Goal: Task Accomplishment & Management: Manage account settings

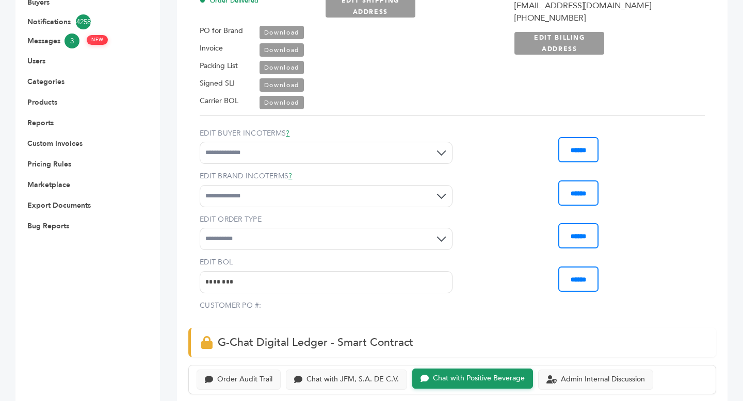
scroll to position [522, 0]
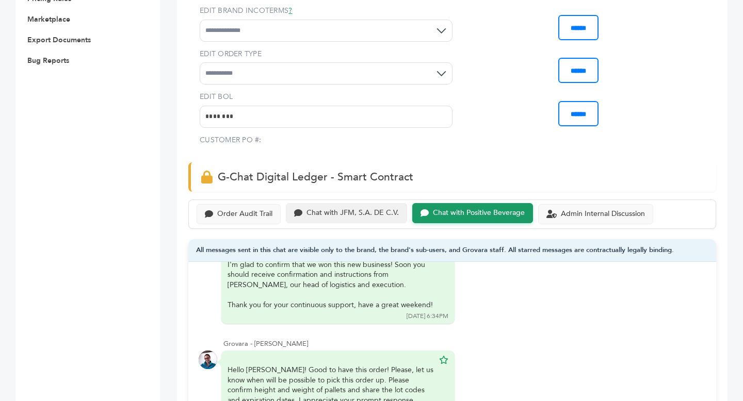
click at [353, 214] on div "Chat with JFM, S.A. DE C.V." at bounding box center [353, 213] width 92 height 9
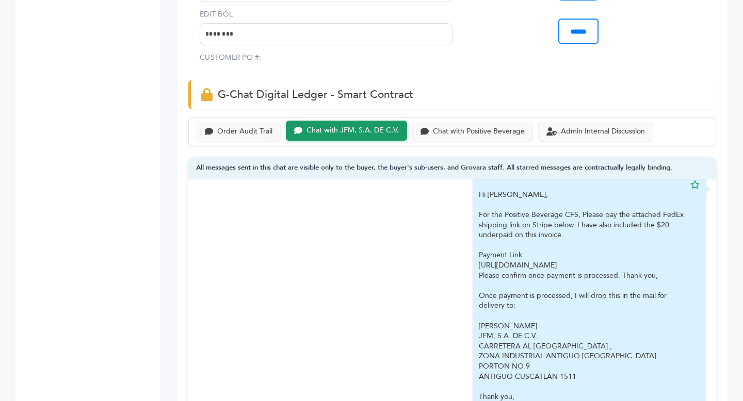
scroll to position [1847, 0]
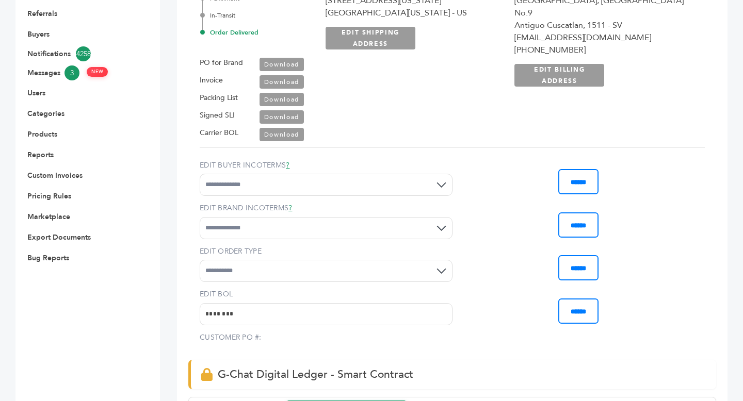
scroll to position [0, 0]
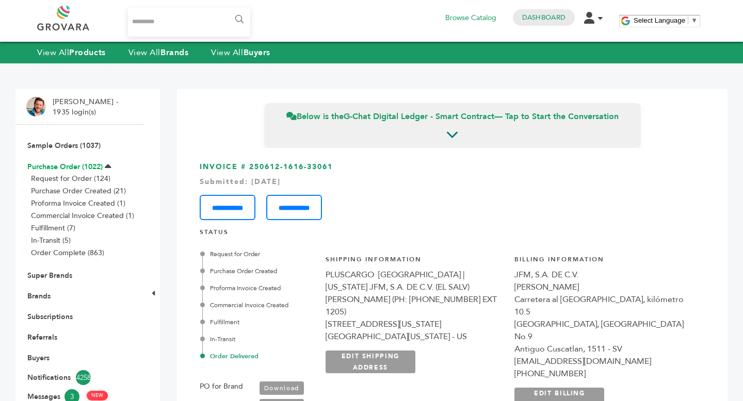
click at [76, 168] on link "Purchase Order (1022)" at bounding box center [64, 167] width 75 height 10
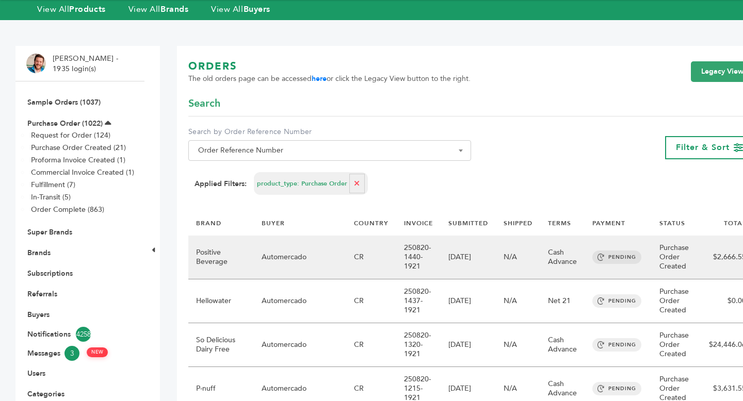
scroll to position [50, 0]
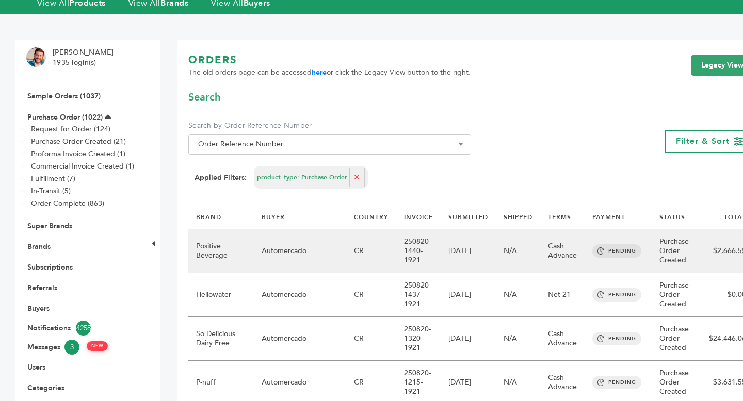
click at [396, 244] on td "250820-1440-1921" at bounding box center [418, 252] width 44 height 44
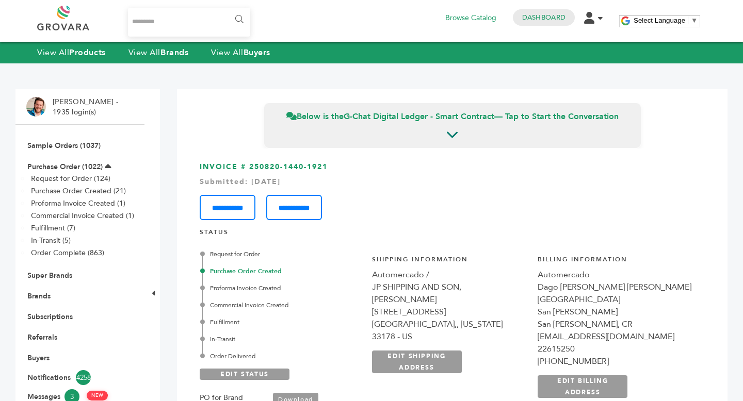
drag, startPoint x: 248, startPoint y: 166, endPoint x: 344, endPoint y: 166, distance: 95.5
click at [344, 166] on h3 "**********" at bounding box center [452, 191] width 505 height 58
copy h3 "250820-1440-1921"
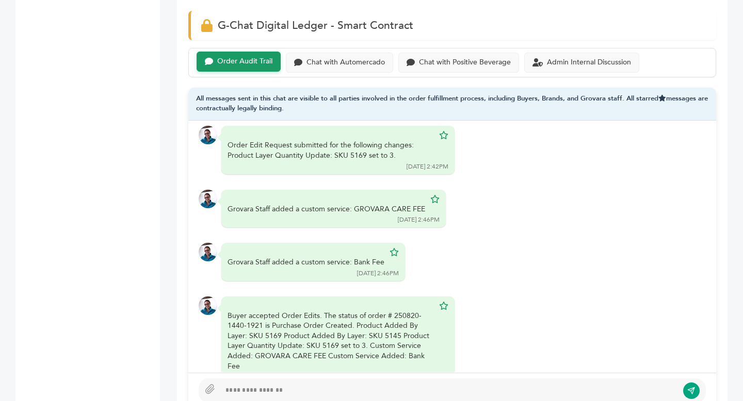
scroll to position [645, 0]
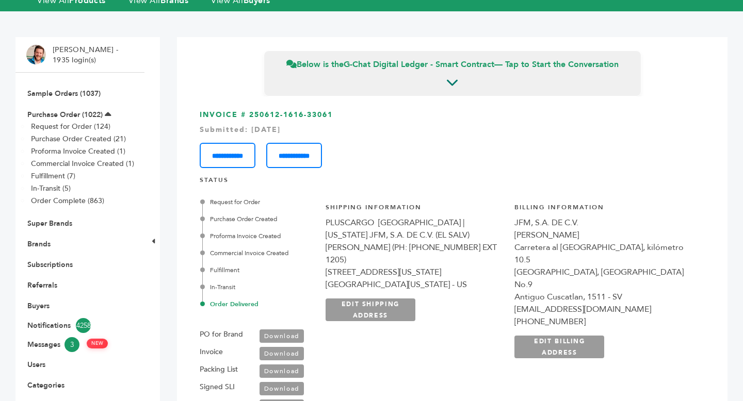
scroll to position [73, 0]
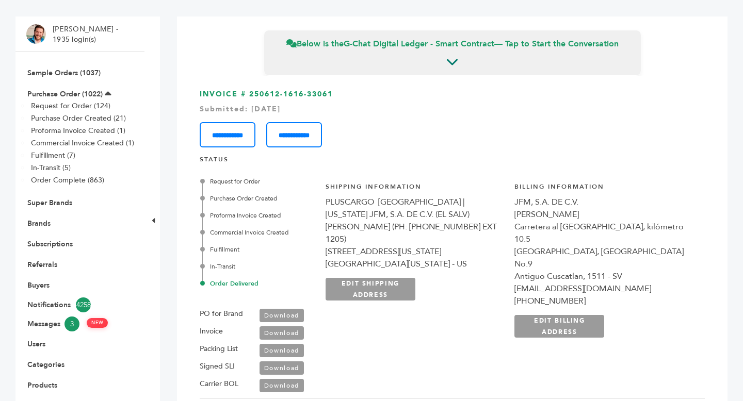
click at [304, 316] on link "Download" at bounding box center [282, 315] width 44 height 13
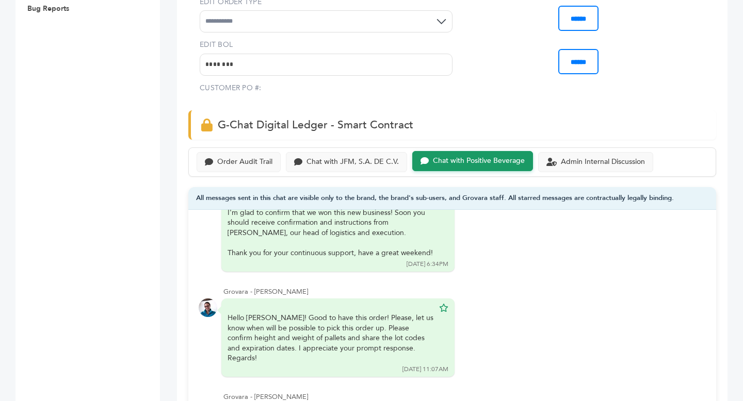
scroll to position [650, 0]
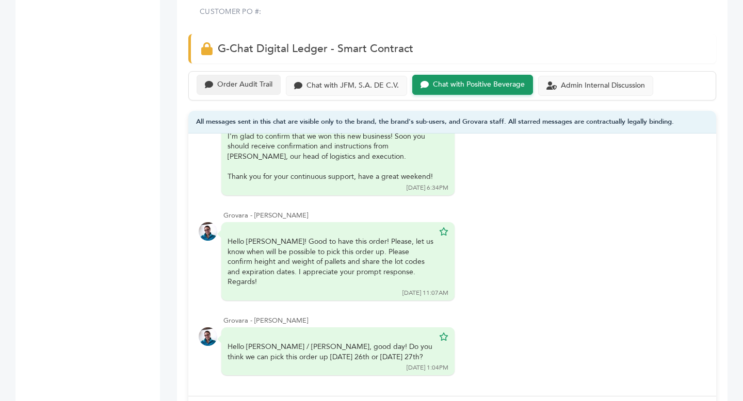
click at [246, 89] on div "Order Audit Trail" at bounding box center [244, 84] width 55 height 9
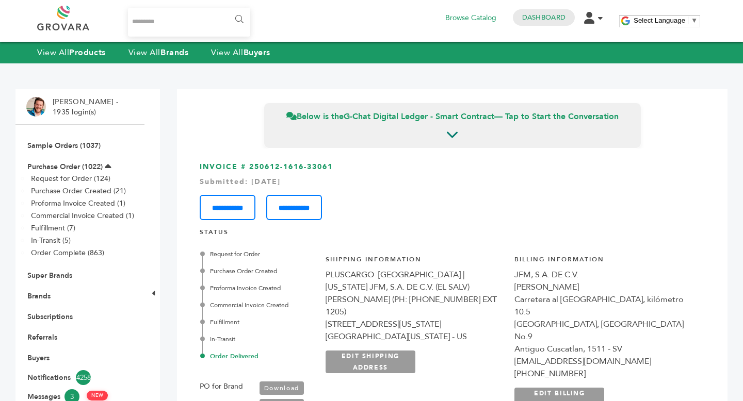
scroll to position [65, 0]
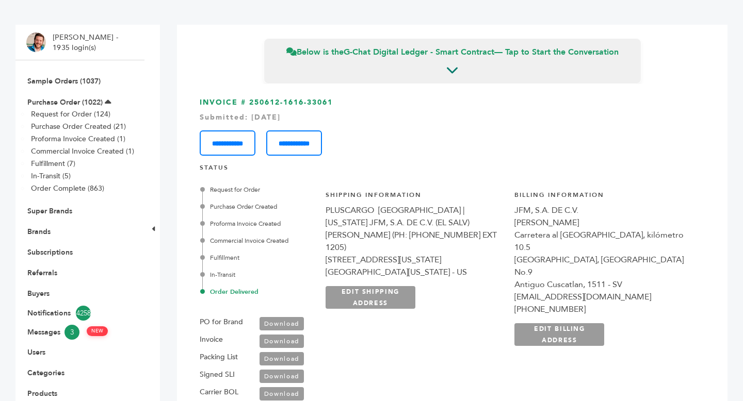
click at [296, 319] on link "Download" at bounding box center [282, 323] width 44 height 13
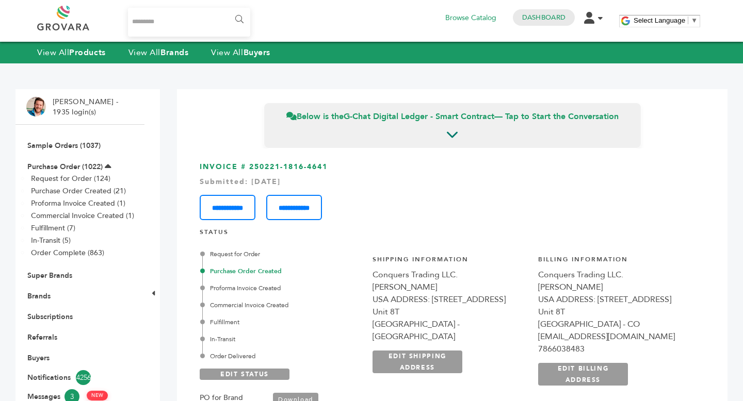
scroll to position [5555, 0]
click at [77, 148] on link "Sample Orders (1037)" at bounding box center [63, 146] width 73 height 10
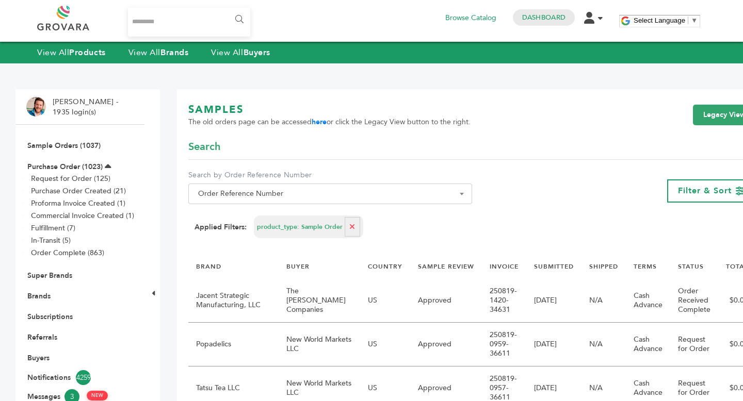
click at [282, 195] on span "Order Reference Number" at bounding box center [330, 194] width 272 height 14
click at [693, 120] on link "Legacy View" at bounding box center [724, 115] width 63 height 21
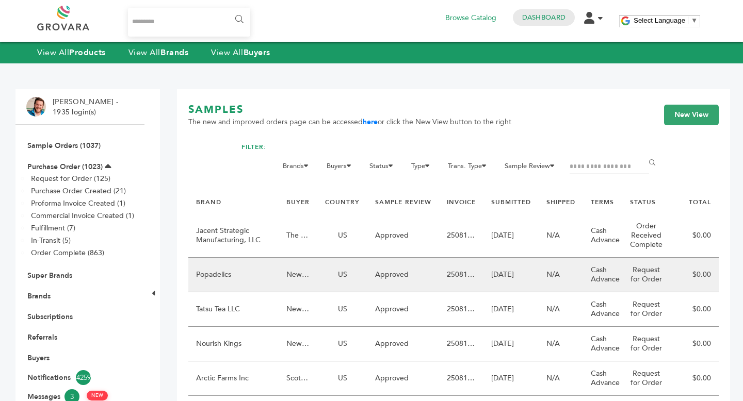
scroll to position [13, 0]
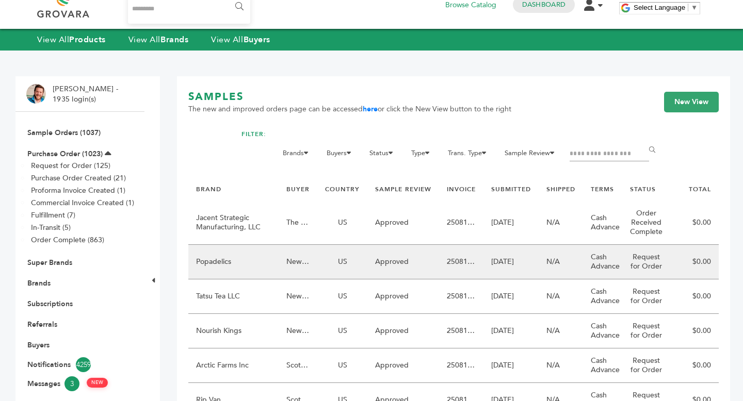
click at [408, 271] on td "Approved" at bounding box center [403, 262] width 72 height 35
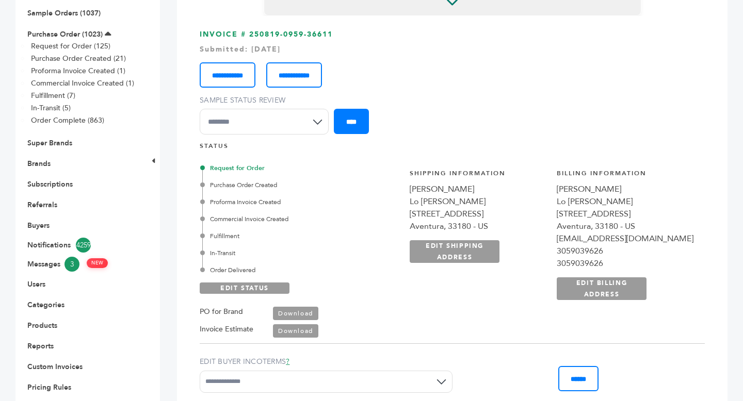
scroll to position [136, 0]
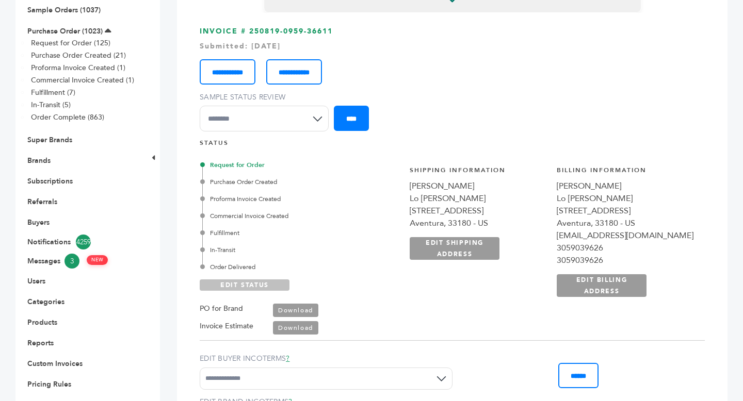
click at [278, 286] on link "EDIT STATUS" at bounding box center [245, 285] width 90 height 11
click at [226, 250] on div "In-Transit" at bounding box center [289, 250] width 174 height 9
click at [261, 286] on link "SAVE STATUS" at bounding box center [245, 285] width 90 height 11
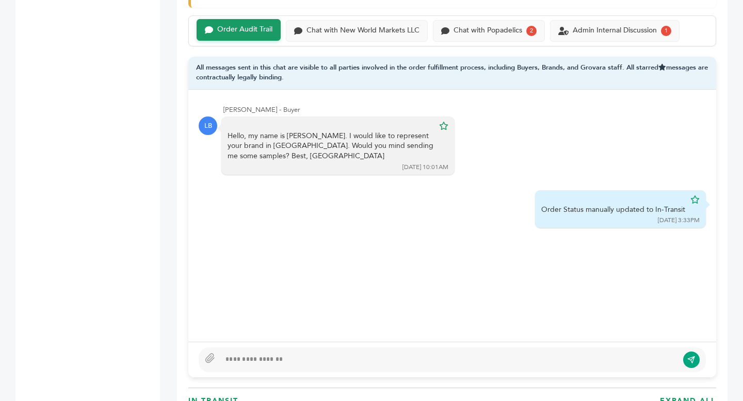
scroll to position [727, 0]
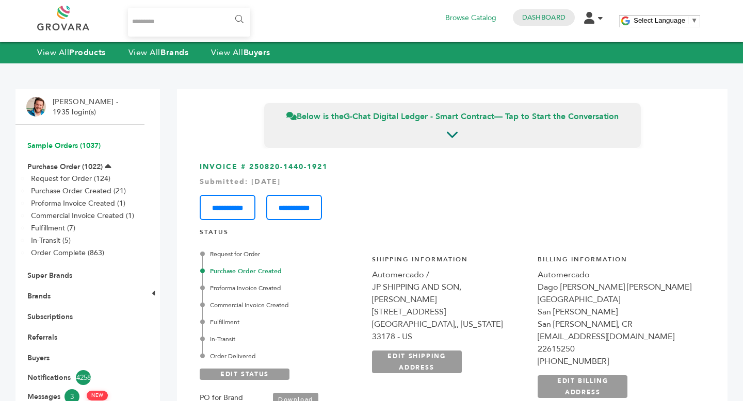
click at [72, 147] on link "Sample Orders (1037)" at bounding box center [63, 146] width 73 height 10
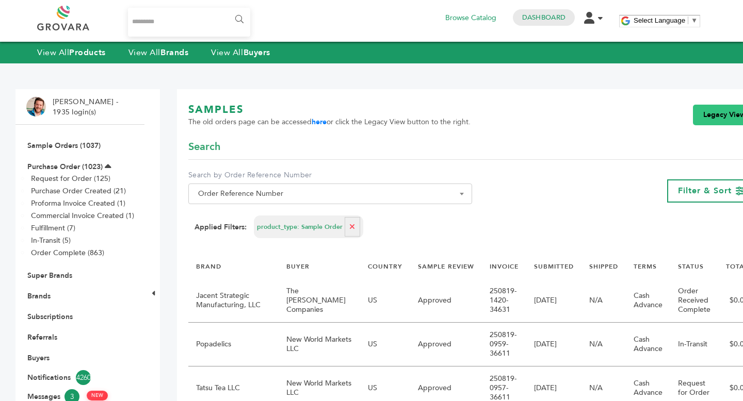
click at [715, 119] on link "Legacy View" at bounding box center [724, 115] width 63 height 21
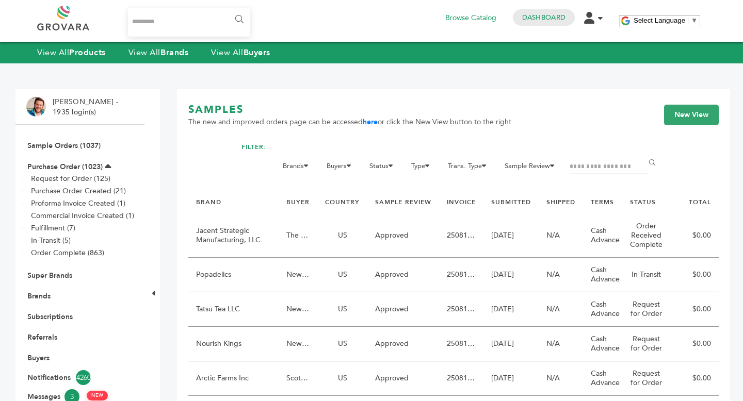
click at [621, 163] on input "Filter by keywords" at bounding box center [609, 167] width 79 height 14
click at [615, 166] on input "Filter by keywords" at bounding box center [609, 167] width 79 height 14
type input "**********"
click at [642, 153] on input "******" at bounding box center [653, 163] width 23 height 21
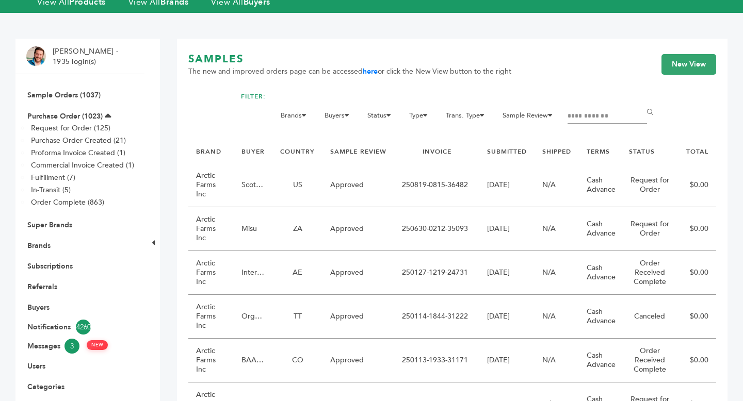
scroll to position [78, 0]
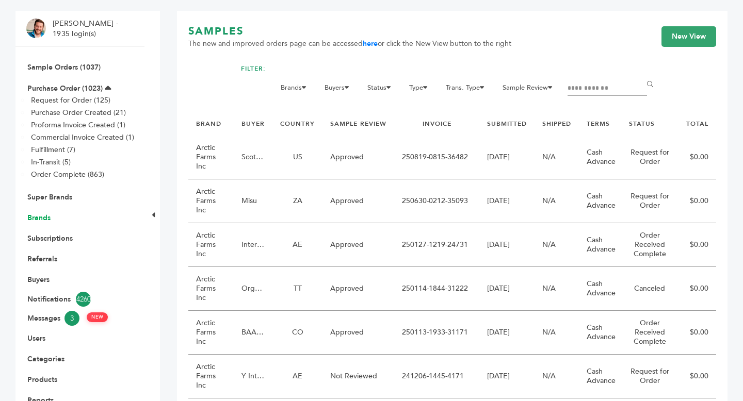
click at [44, 217] on link "Brands" at bounding box center [38, 218] width 23 height 10
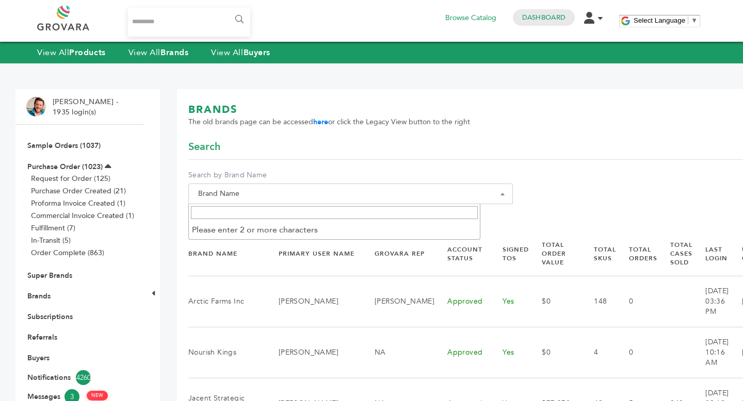
click at [315, 196] on span "Brand Name" at bounding box center [350, 194] width 313 height 14
click at [304, 221] on span at bounding box center [334, 212] width 291 height 17
click at [304, 212] on input "Search" at bounding box center [334, 212] width 287 height 13
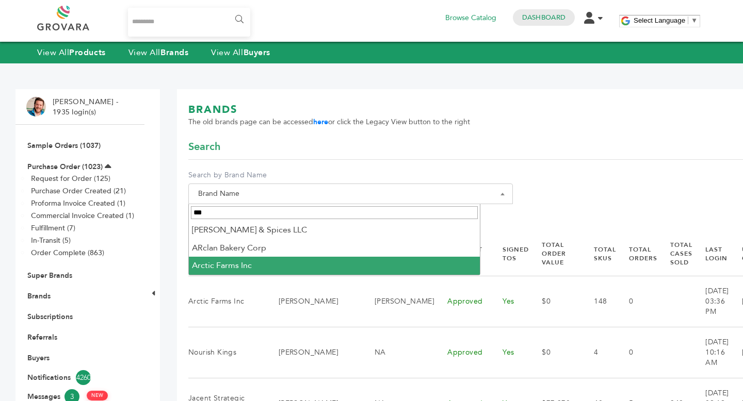
type input "***"
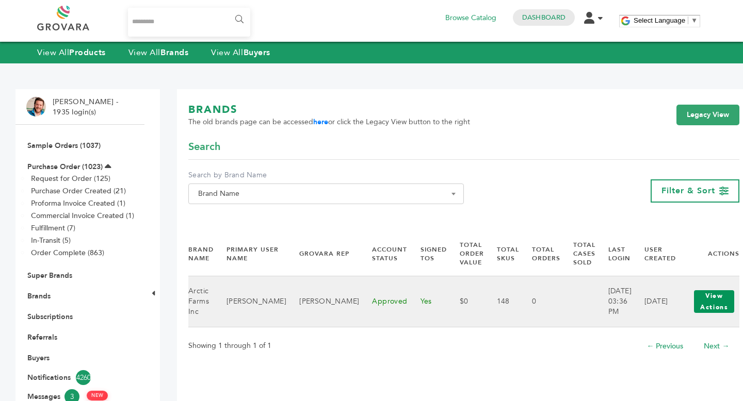
click at [694, 296] on button "View Actions" at bounding box center [714, 302] width 40 height 23
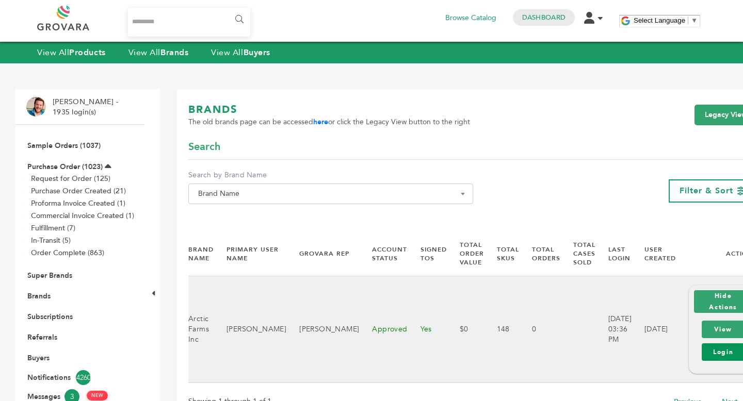
click at [706, 352] on link "Login" at bounding box center [723, 353] width 43 height 18
